Goal: Task Accomplishment & Management: Manage account settings

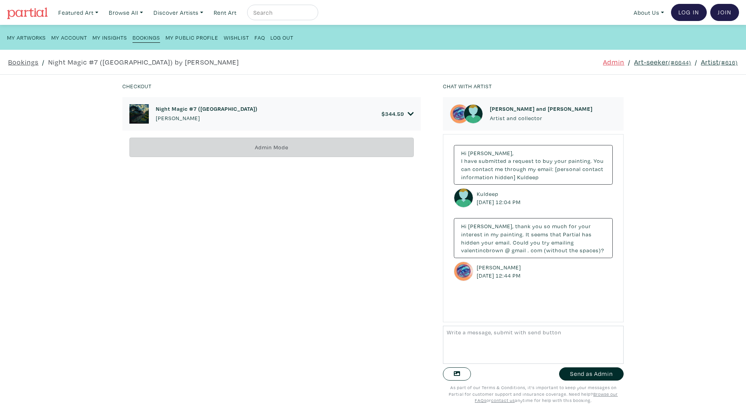
click at [656, 61] on link "Art-seeker (#6644)" at bounding box center [662, 62] width 57 height 10
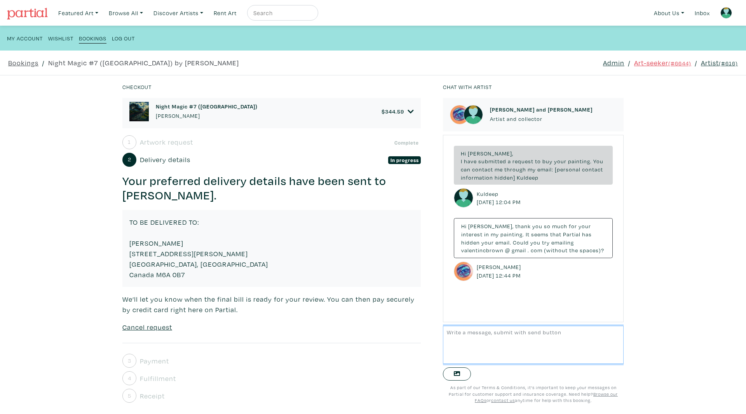
scroll to position [6, 0]
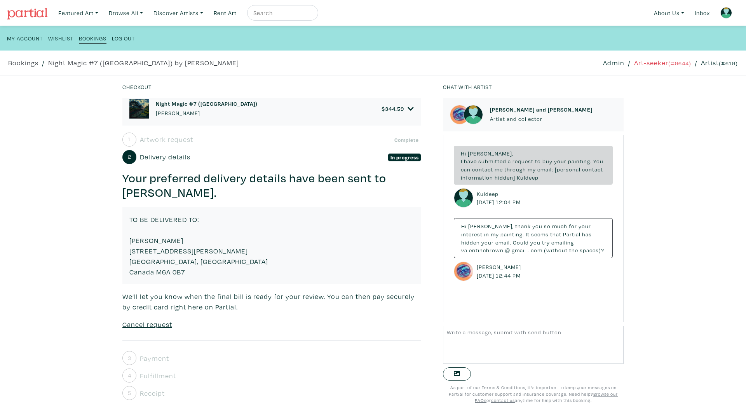
click at [147, 359] on span "Payment" at bounding box center [154, 358] width 29 height 10
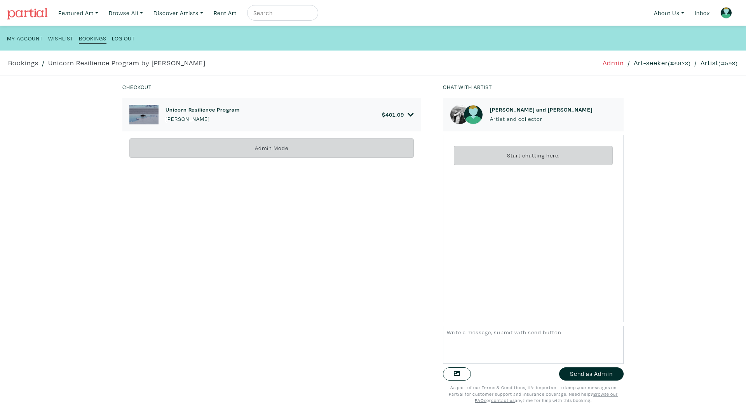
click at [404, 115] on link "$ 401.09" at bounding box center [398, 114] width 32 height 7
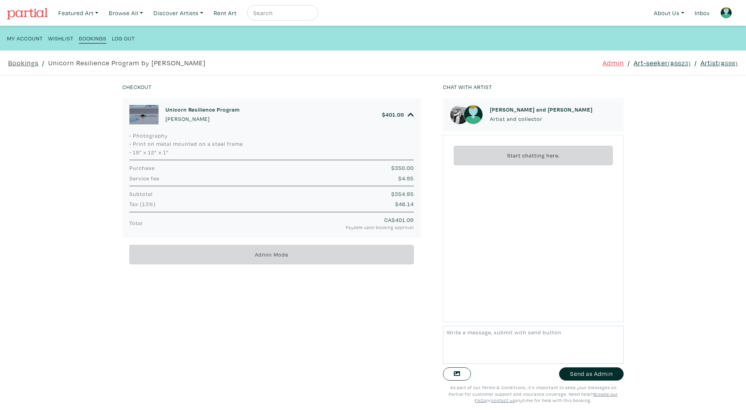
click at [649, 63] on link "Art-seeker (#6623)" at bounding box center [662, 63] width 57 height 10
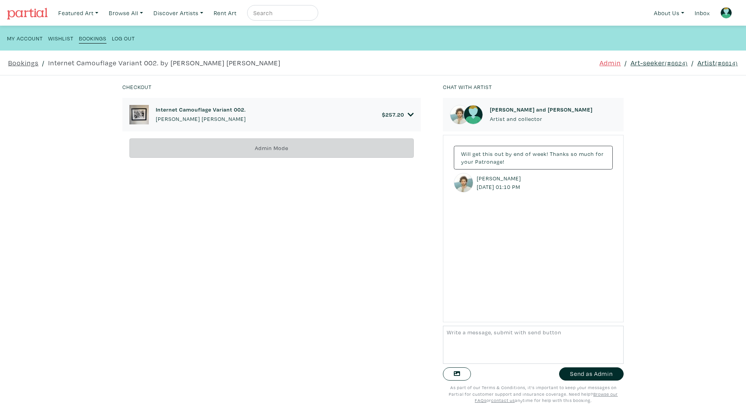
click at [643, 62] on link "Art-seeker (#6624)" at bounding box center [659, 63] width 57 height 10
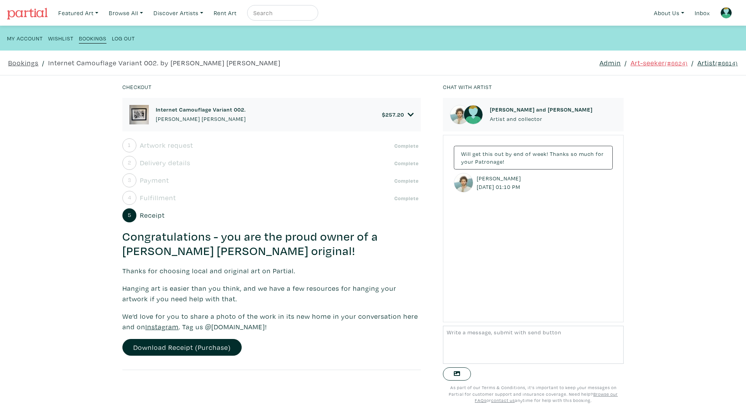
click at [154, 175] on span "Payment" at bounding box center [154, 180] width 29 height 10
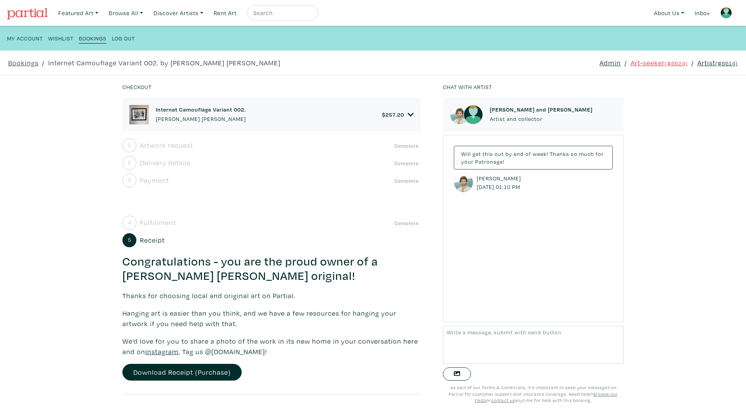
click at [174, 164] on span "Delivery details" at bounding box center [165, 162] width 51 height 10
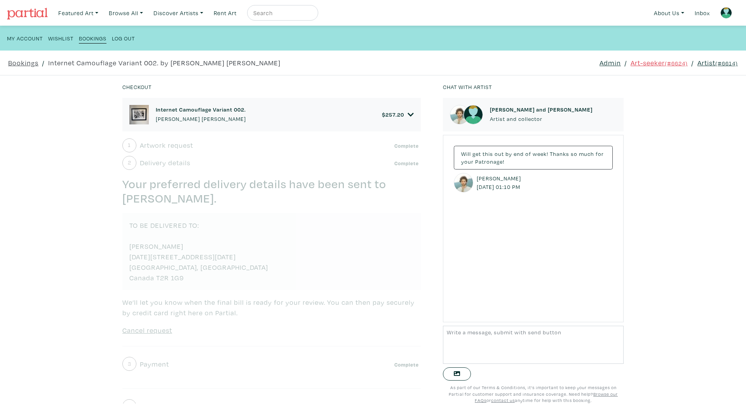
click at [408, 113] on icon at bounding box center [411, 114] width 6 height 7
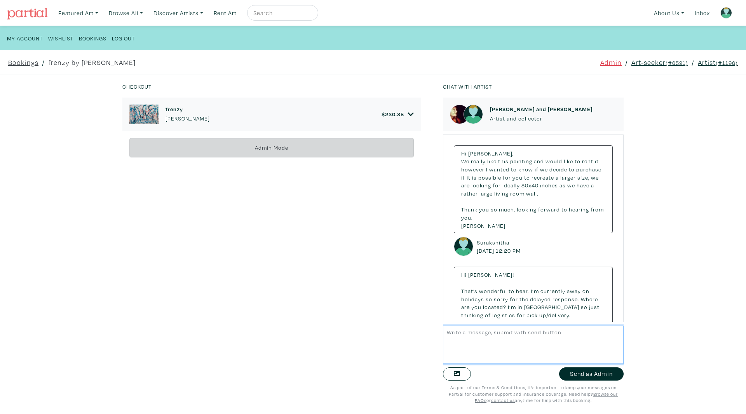
scroll to position [2316, 0]
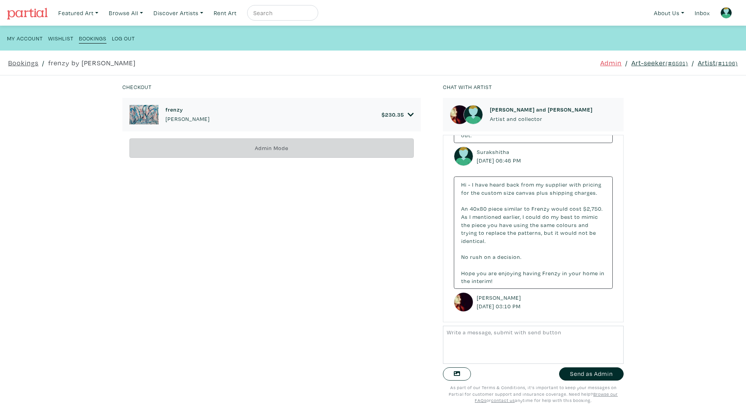
click at [408, 114] on icon at bounding box center [411, 114] width 6 height 7
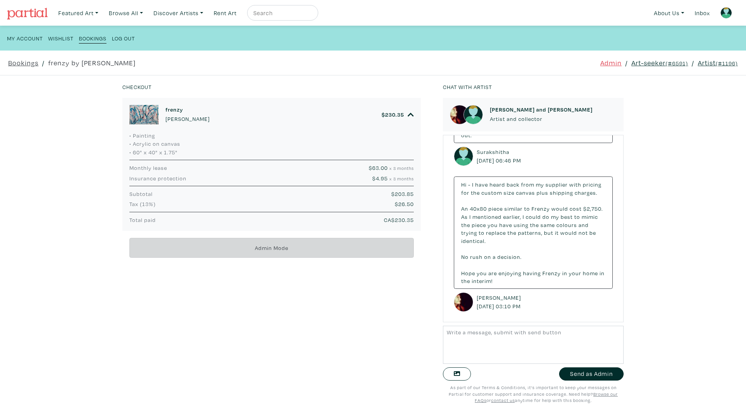
click at [702, 58] on link "Artist (#1196)" at bounding box center [718, 63] width 40 height 10
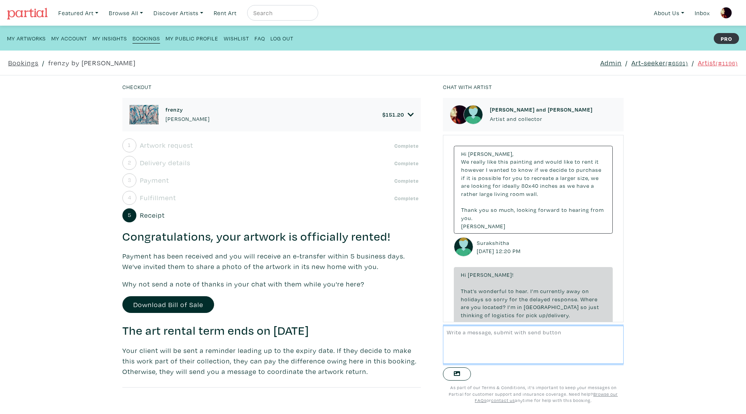
scroll to position [2306, 0]
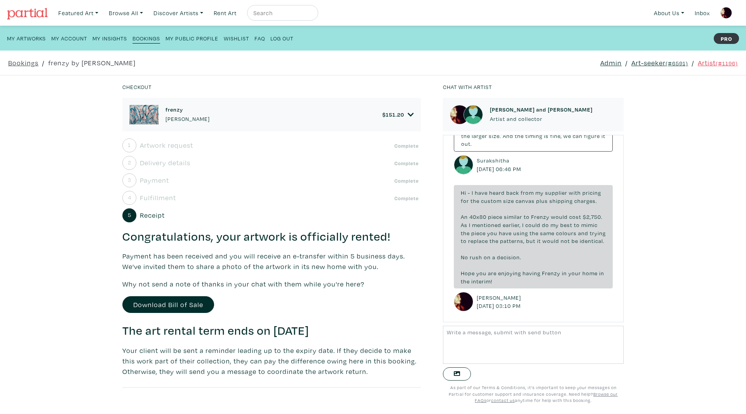
click at [409, 111] on icon at bounding box center [411, 114] width 6 height 7
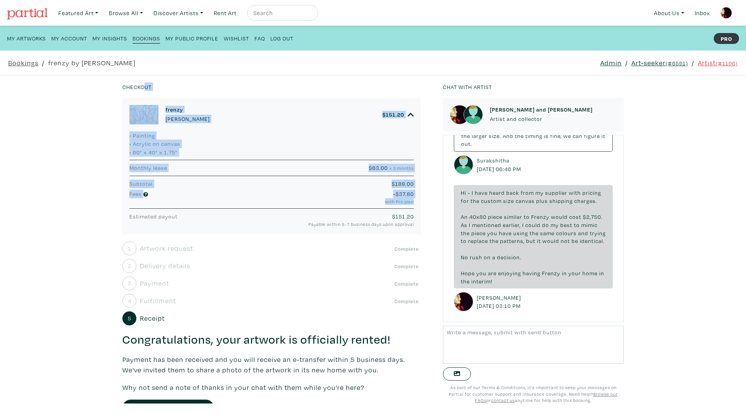
drag, startPoint x: 95, startPoint y: 126, endPoint x: 169, endPoint y: 205, distance: 108.3
click at [169, 205] on div "Checkout frenzy Natalia Ackers $ 151.20 • Painting • Acrylic on canvas • 60" x …" at bounding box center [372, 244] width 769 height 338
click at [727, 5] on link at bounding box center [726, 12] width 19 height 19
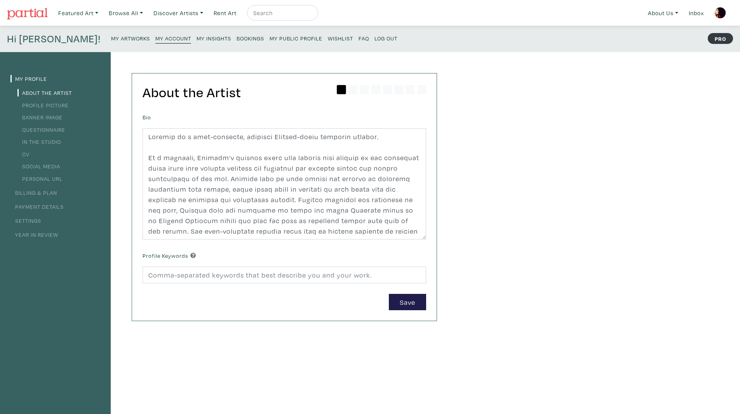
click at [111, 35] on small "My Artworks" at bounding box center [130, 38] width 39 height 7
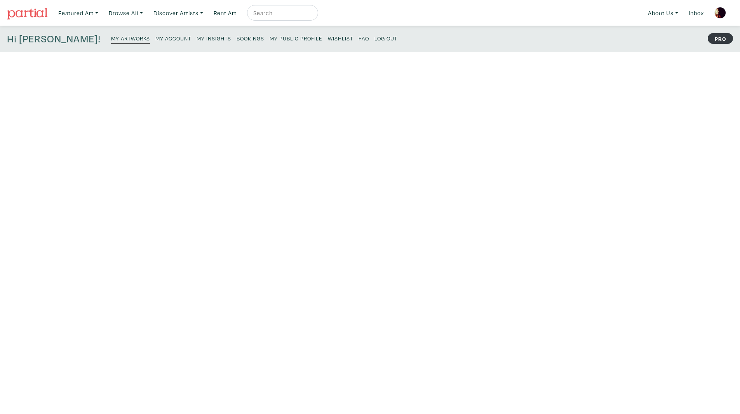
click at [155, 37] on small "My Account" at bounding box center [173, 38] width 36 height 7
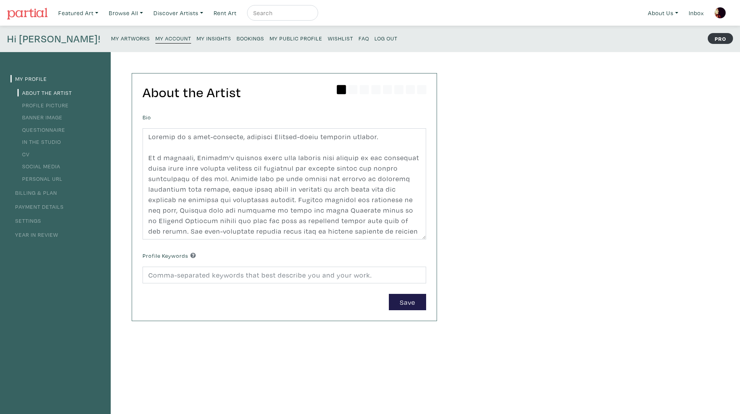
click at [38, 206] on link "Payment Details" at bounding box center [36, 206] width 53 height 7
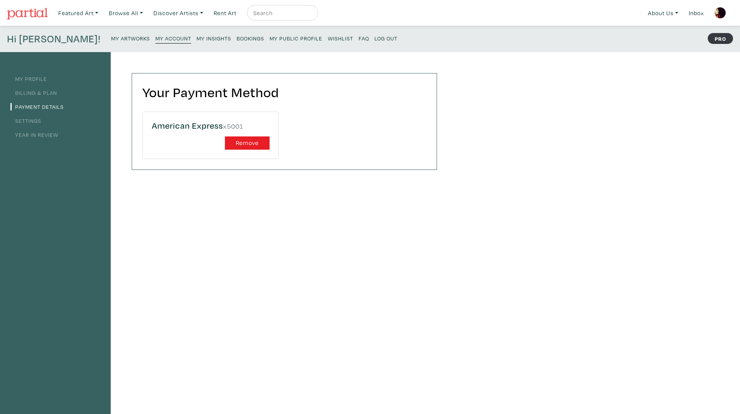
click at [375, 42] on link "Log Out" at bounding box center [386, 38] width 23 height 10
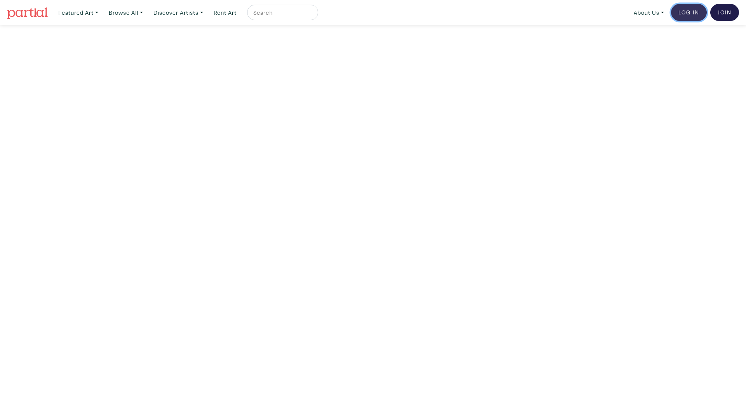
click at [682, 14] on link "Log In" at bounding box center [689, 12] width 36 height 17
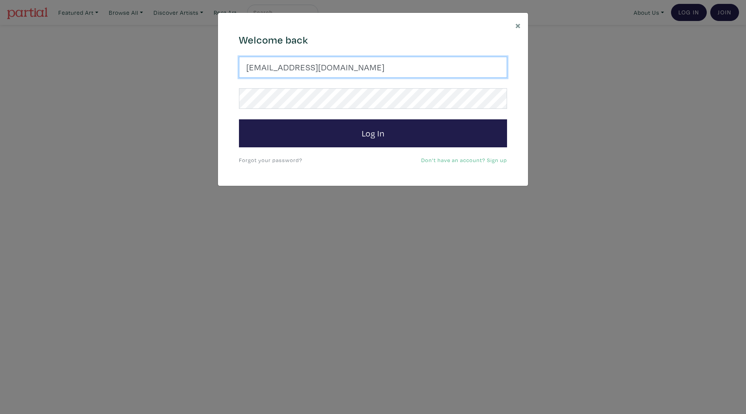
click at [284, 63] on input "SherryDubeBateman@gmail.com" at bounding box center [373, 67] width 268 height 21
paste input "client@doe"
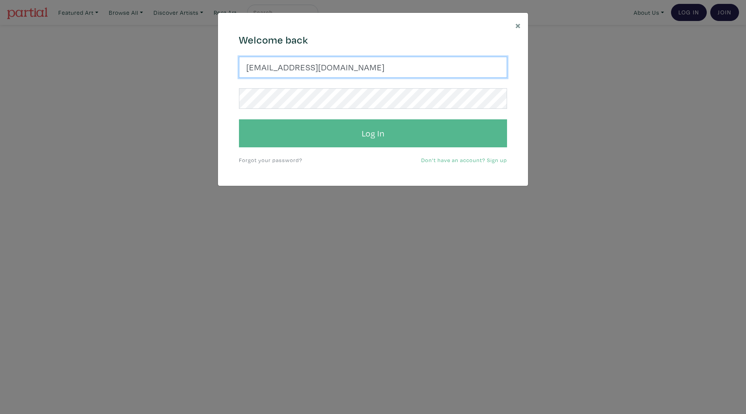
type input "client@doe.com"
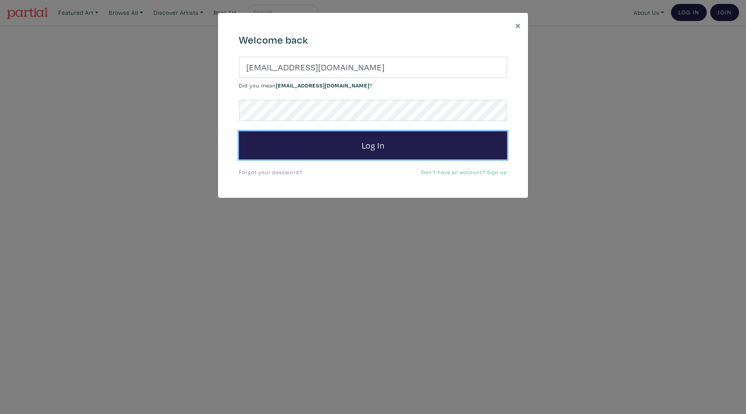
click at [261, 130] on form "client@doe.com Did you mean client@aol.com ? Log In" at bounding box center [373, 108] width 268 height 103
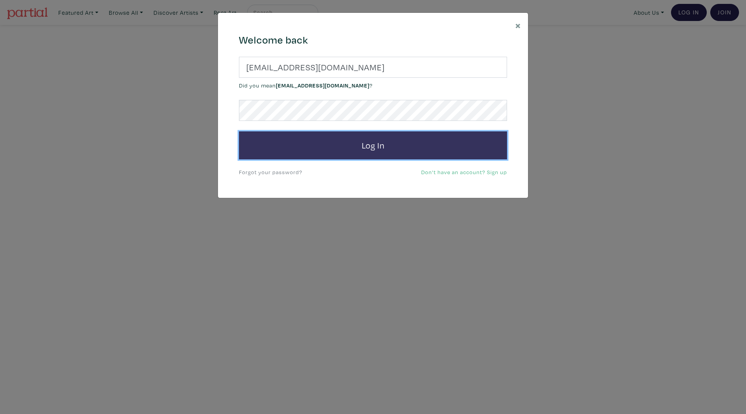
click at [323, 143] on button "Log In" at bounding box center [373, 145] width 268 height 28
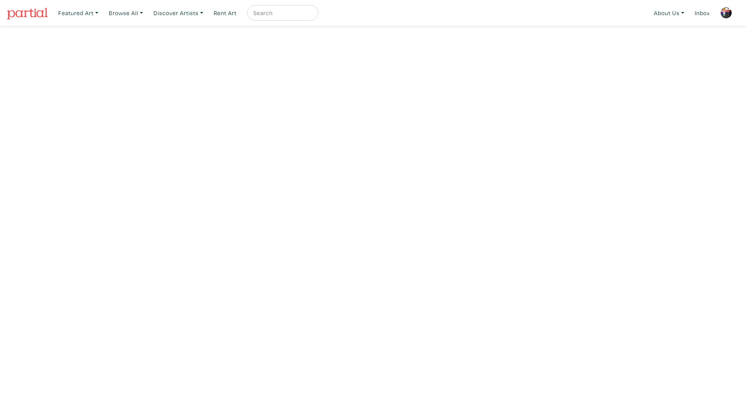
click at [724, 14] on img at bounding box center [726, 13] width 12 height 12
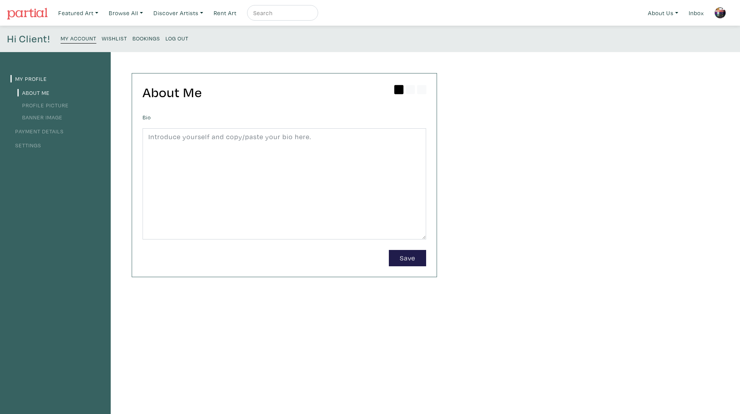
click at [46, 132] on link "Payment Details" at bounding box center [36, 130] width 53 height 7
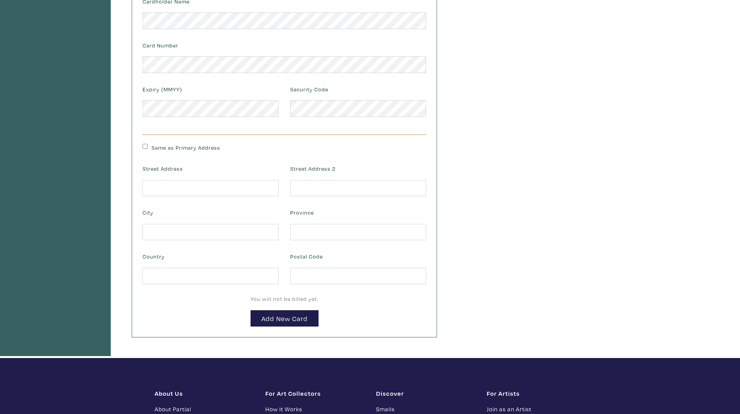
scroll to position [117, 0]
